Goal: Information Seeking & Learning: Learn about a topic

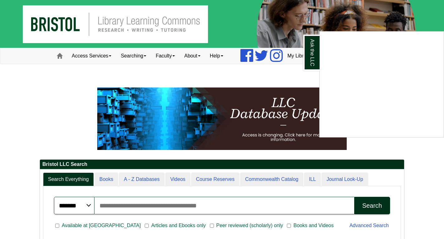
click at [25, 83] on div "Ask the LLC" at bounding box center [222, 119] width 444 height 239
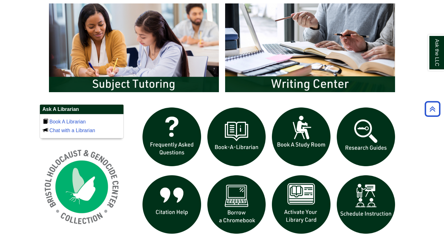
scroll to position [343, 0]
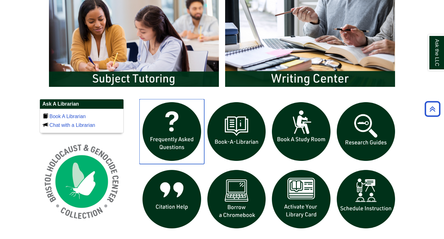
click at [189, 131] on img "slideshow" at bounding box center [171, 131] width 65 height 65
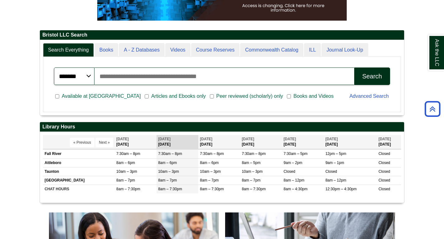
scroll to position [31, 0]
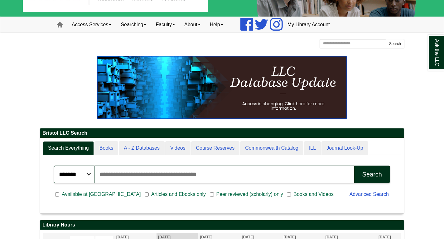
click at [196, 82] on img at bounding box center [222, 87] width 250 height 62
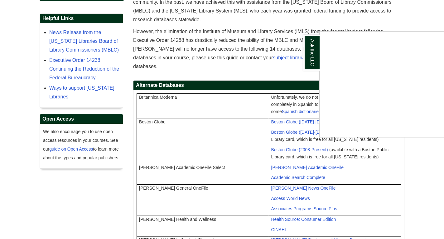
scroll to position [125, 0]
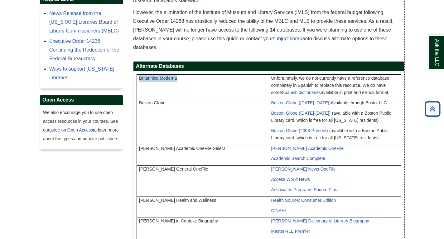
drag, startPoint x: 209, startPoint y: 72, endPoint x: 139, endPoint y: 74, distance: 70.2
click at [139, 74] on td "Britannica Moderna" at bounding box center [203, 86] width 132 height 25
copy span "Britannica Moderna"
drag, startPoint x: 214, startPoint y: 103, endPoint x: 174, endPoint y: 96, distance: 40.5
click at [167, 99] on td "Boston Globe" at bounding box center [203, 121] width 132 height 45
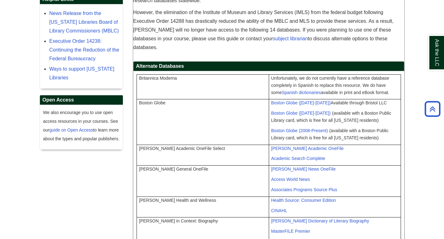
drag, startPoint x: 180, startPoint y: 97, endPoint x: 135, endPoint y: 94, distance: 45.7
click at [169, 101] on td "Boston Globe" at bounding box center [203, 121] width 132 height 45
click at [173, 99] on td "Boston Globe" at bounding box center [203, 121] width 132 height 45
drag, startPoint x: 177, startPoint y: 98, endPoint x: 137, endPoint y: 96, distance: 39.7
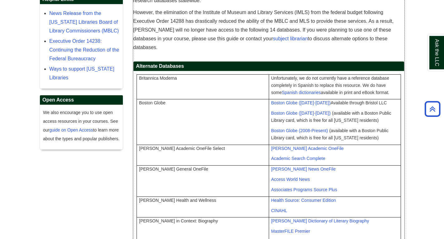
click at [137, 99] on td "Boston Globe" at bounding box center [203, 121] width 132 height 45
copy span "Boston Globe"
drag, startPoint x: 204, startPoint y: 141, endPoint x: 140, endPoint y: 144, distance: 64.6
click at [140, 144] on td "Gale Academic OneFile Select" at bounding box center [203, 154] width 132 height 21
copy span "Gale Academic OneFile Select"
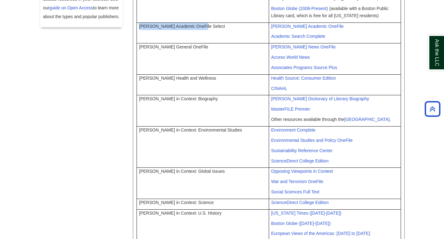
scroll to position [218, 0]
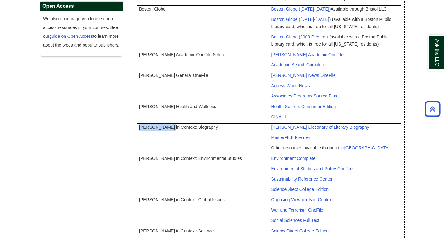
drag, startPoint x: 168, startPoint y: 119, endPoint x: 140, endPoint y: 120, distance: 28.1
click at [140, 124] on span "Gale in Context: Biography" at bounding box center [178, 126] width 79 height 5
copy span "Gale in Contex"
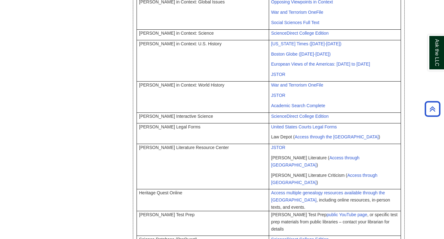
scroll to position [437, 0]
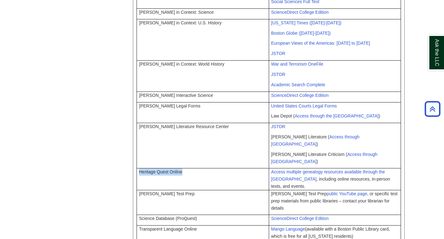
drag, startPoint x: 193, startPoint y: 149, endPoint x: 139, endPoint y: 153, distance: 54.7
click at [139, 168] on td "Heritage Quest Online" at bounding box center [203, 179] width 132 height 22
copy span "Heritage Quest Online"
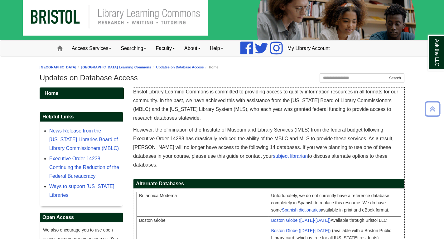
scroll to position [0, 0]
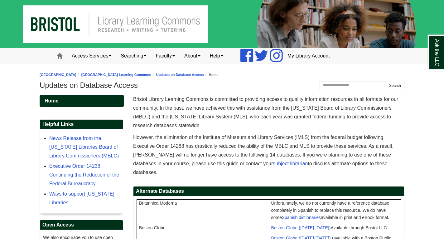
click at [103, 51] on link "Access Services" at bounding box center [91, 56] width 49 height 16
click at [196, 58] on link "About" at bounding box center [193, 56] width 26 height 16
click at [196, 68] on link "Mission" at bounding box center [204, 69] width 49 height 7
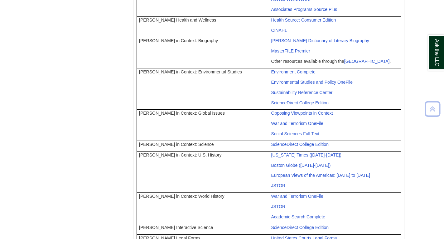
scroll to position [455, 0]
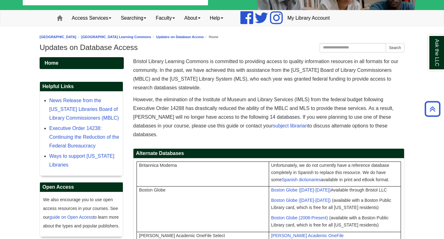
scroll to position [0, 0]
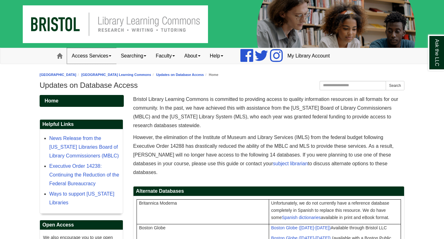
click at [98, 51] on link "Access Services" at bounding box center [91, 56] width 49 height 16
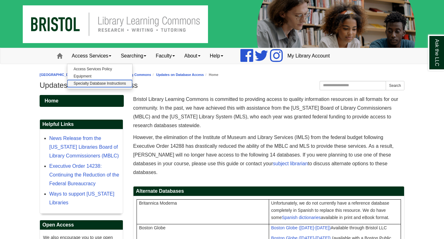
click at [93, 84] on link "Specialty Database Instructions" at bounding box center [99, 83] width 65 height 7
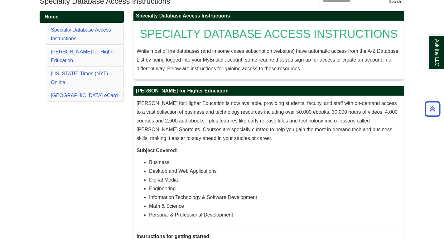
scroll to position [7, 0]
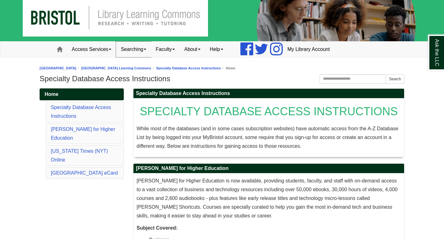
click at [128, 50] on link "Searching" at bounding box center [133, 49] width 35 height 16
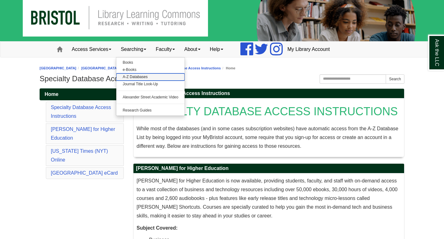
click at [135, 77] on link "A-Z Databases" at bounding box center [150, 76] width 68 height 7
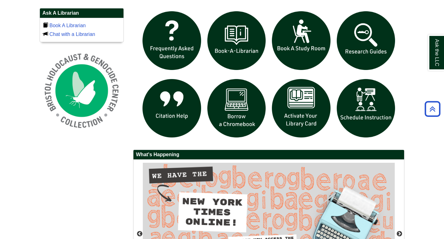
scroll to position [437, 0]
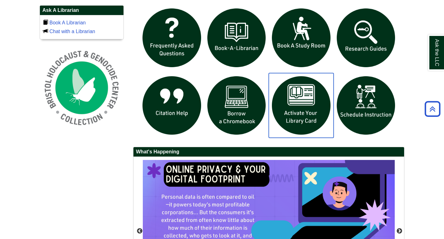
click at [308, 101] on img "slideshow" at bounding box center [301, 105] width 65 height 65
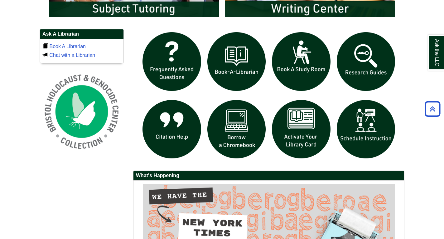
scroll to position [406, 0]
